Goal: Transaction & Acquisition: Download file/media

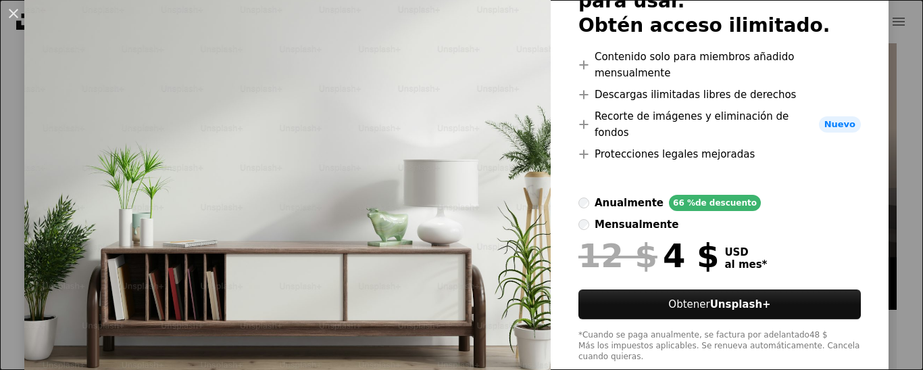
scroll to position [140, 0]
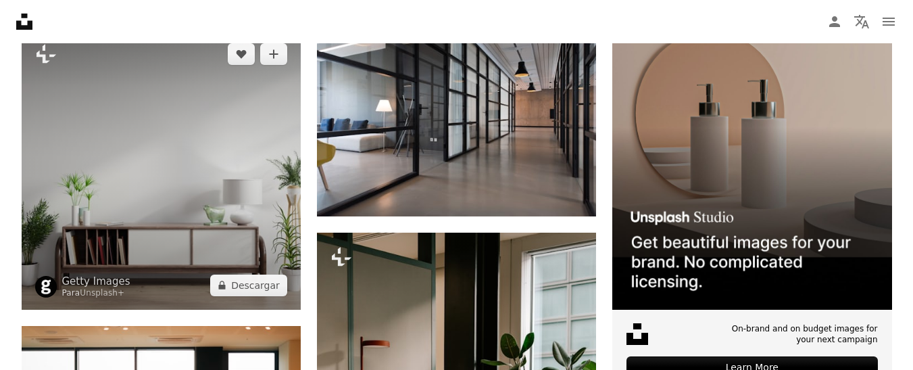
click at [126, 183] on img at bounding box center [161, 169] width 279 height 279
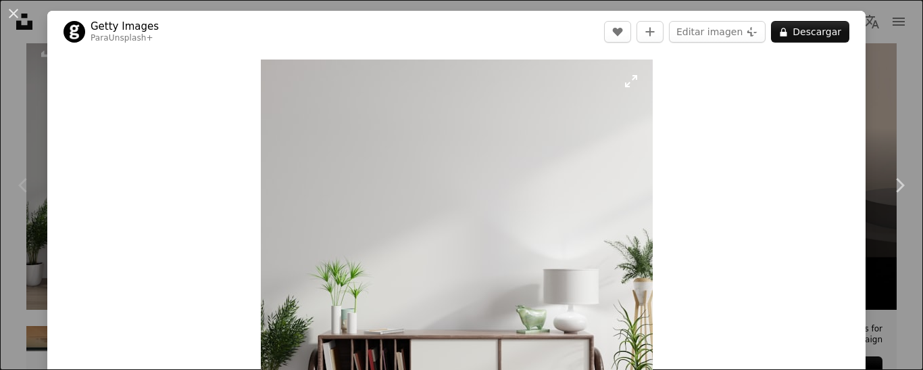
click at [504, 125] on img "Ampliar en esta imagen" at bounding box center [457, 255] width 392 height 392
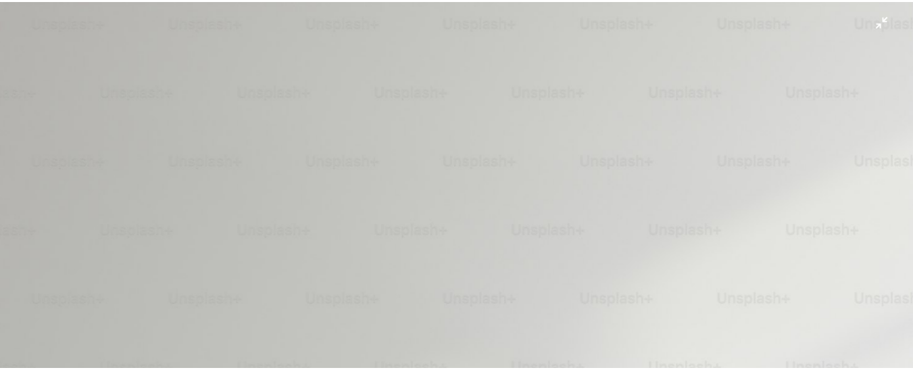
scroll to position [268, 0]
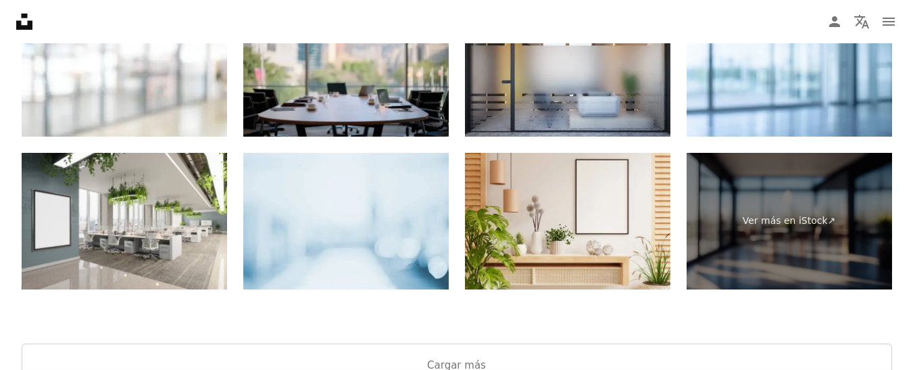
scroll to position [2496, 0]
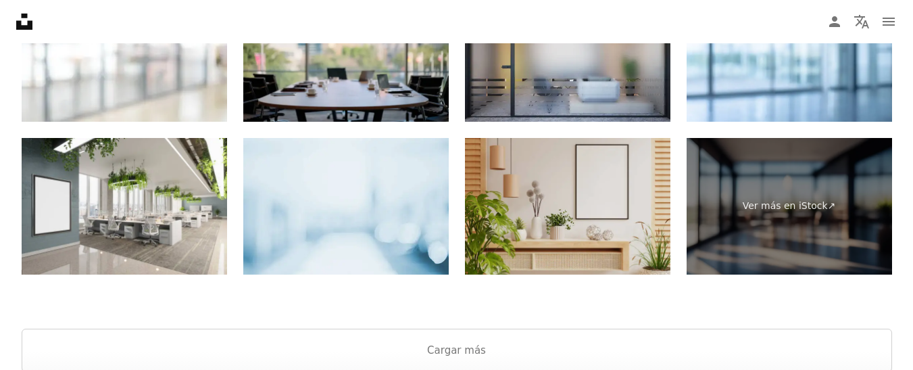
click at [552, 213] on img at bounding box center [567, 206] width 205 height 137
